Goal: Find contact information: Find contact information

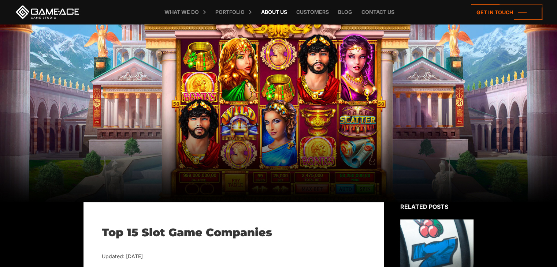
click at [283, 16] on link "About Us" at bounding box center [273, 12] width 33 height 24
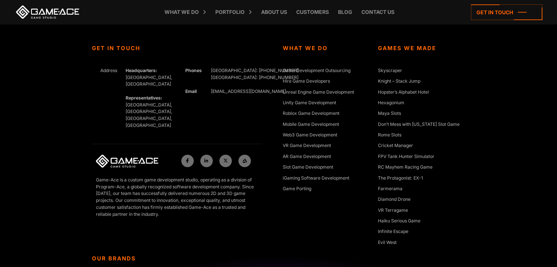
scroll to position [2836, 0]
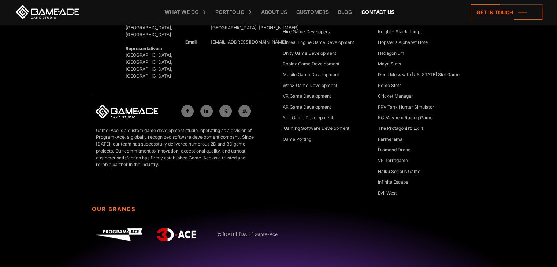
click at [372, 11] on link "Contact us" at bounding box center [378, 12] width 40 height 24
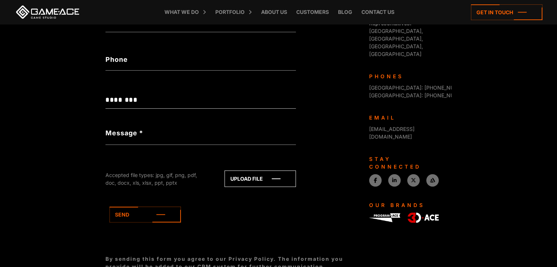
scroll to position [297, 0]
